Goal: Task Accomplishment & Management: Manage account settings

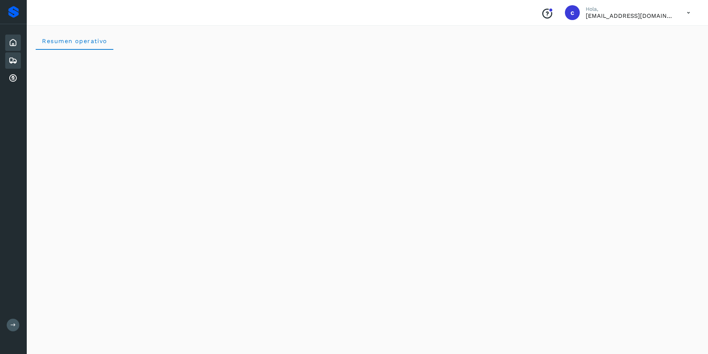
click at [9, 57] on icon at bounding box center [13, 60] width 9 height 9
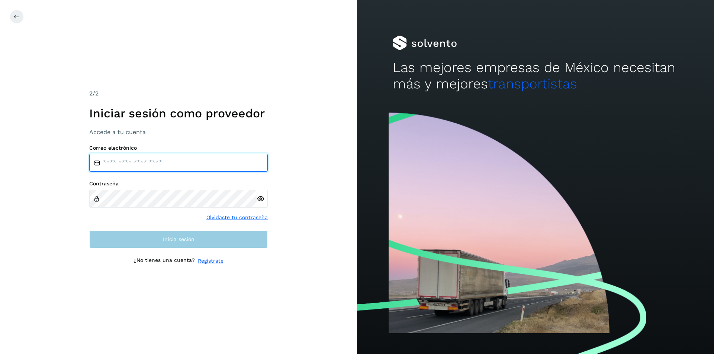
type input "**********"
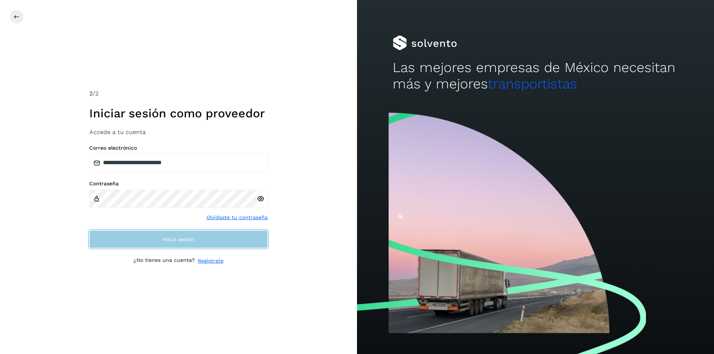
click at [194, 238] on span "Inicia sesión" at bounding box center [179, 239] width 32 height 5
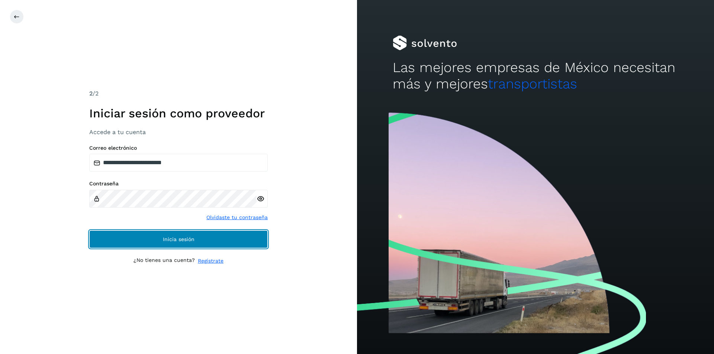
click at [234, 235] on button "Inicia sesión" at bounding box center [178, 240] width 178 height 18
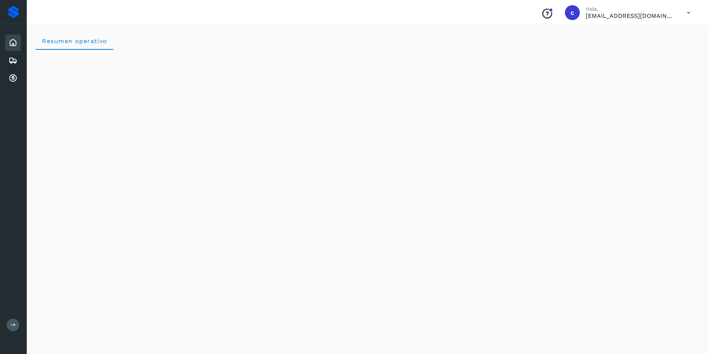
click at [694, 7] on icon at bounding box center [688, 12] width 15 height 15
click at [655, 36] on div "Cerrar sesión" at bounding box center [652, 33] width 89 height 14
